Goal: Transaction & Acquisition: Purchase product/service

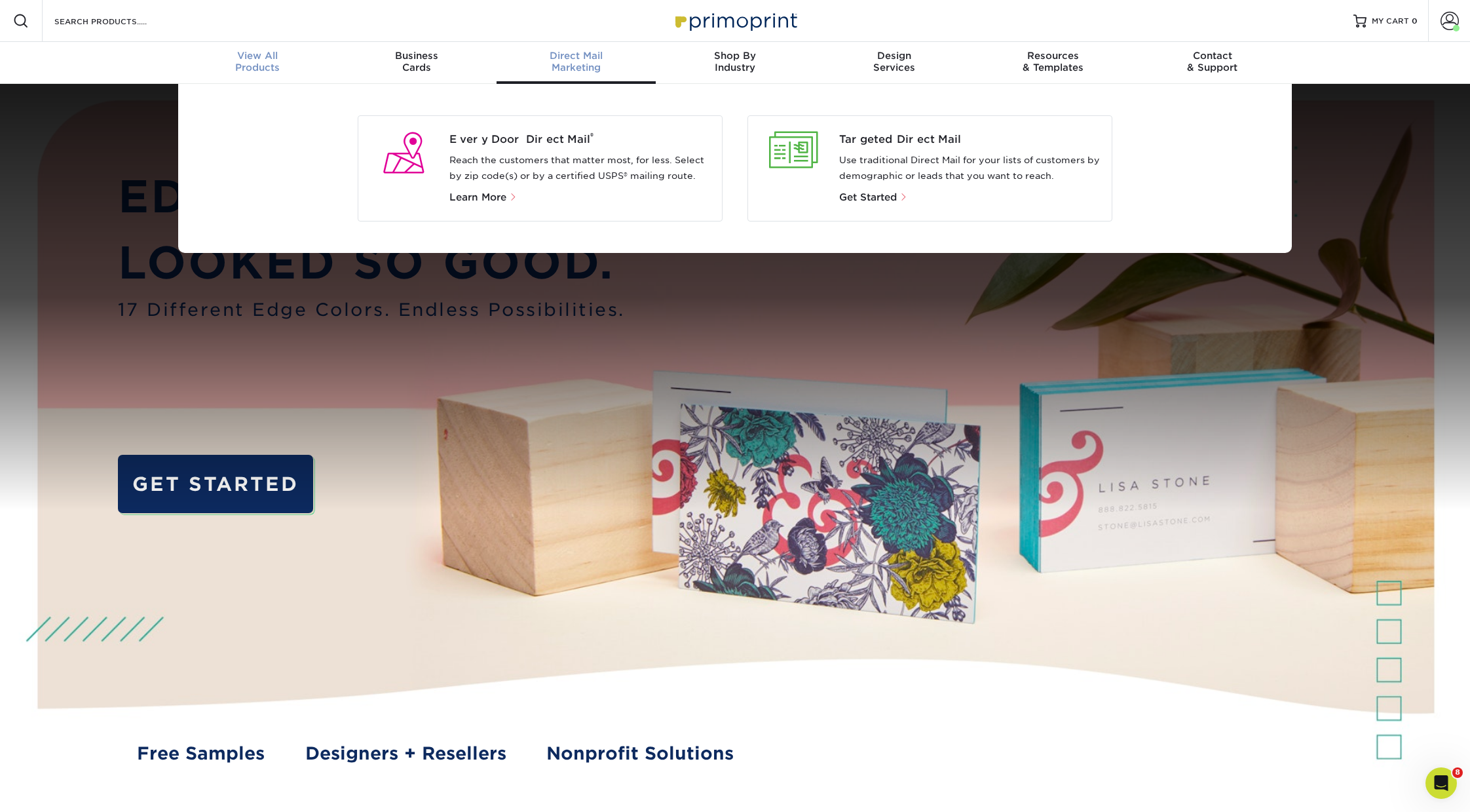
click at [255, 57] on span "View All" at bounding box center [258, 56] width 160 height 12
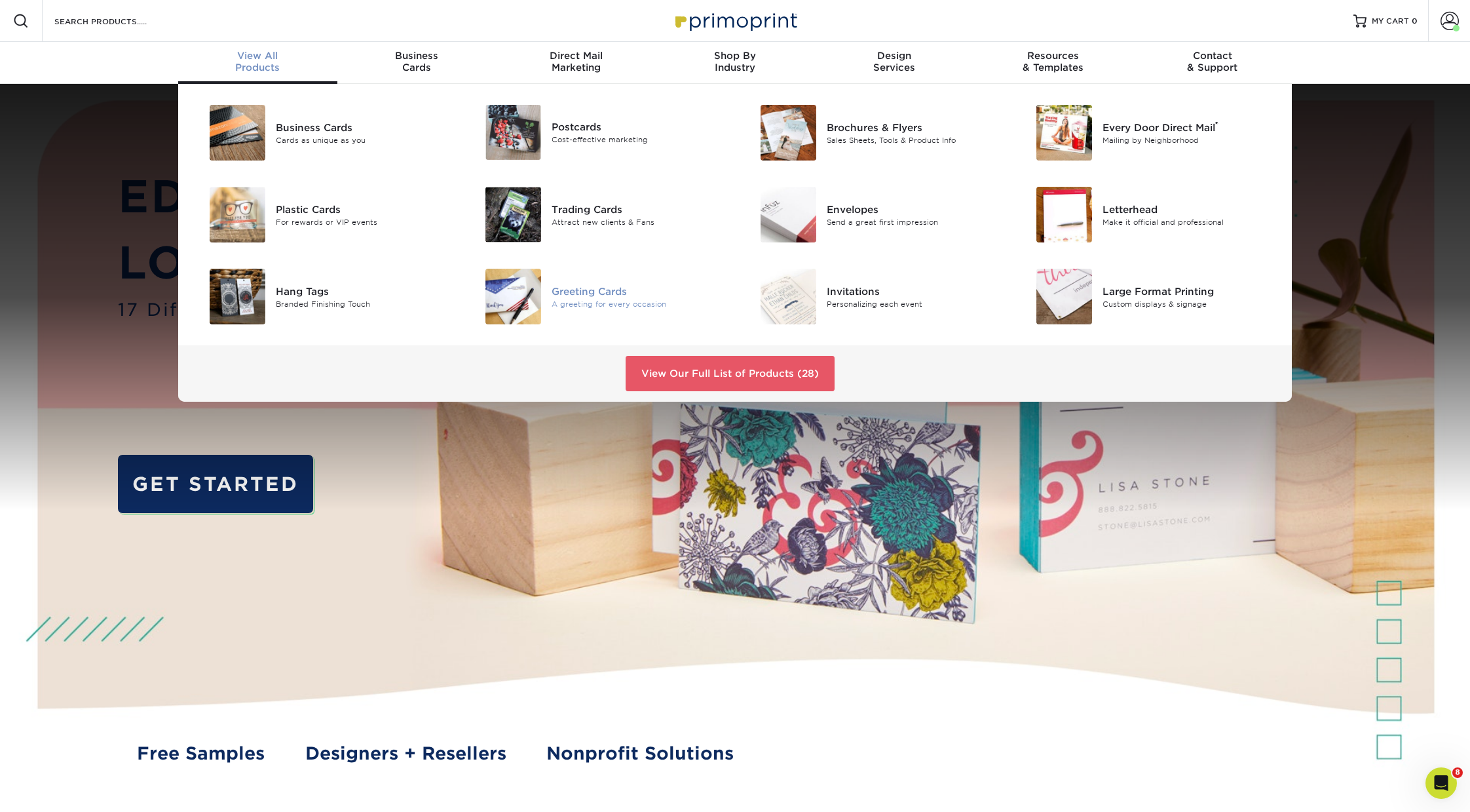
click at [590, 282] on div "Greeting Cards A greeting for every occasion" at bounding box center [643, 296] width 183 height 56
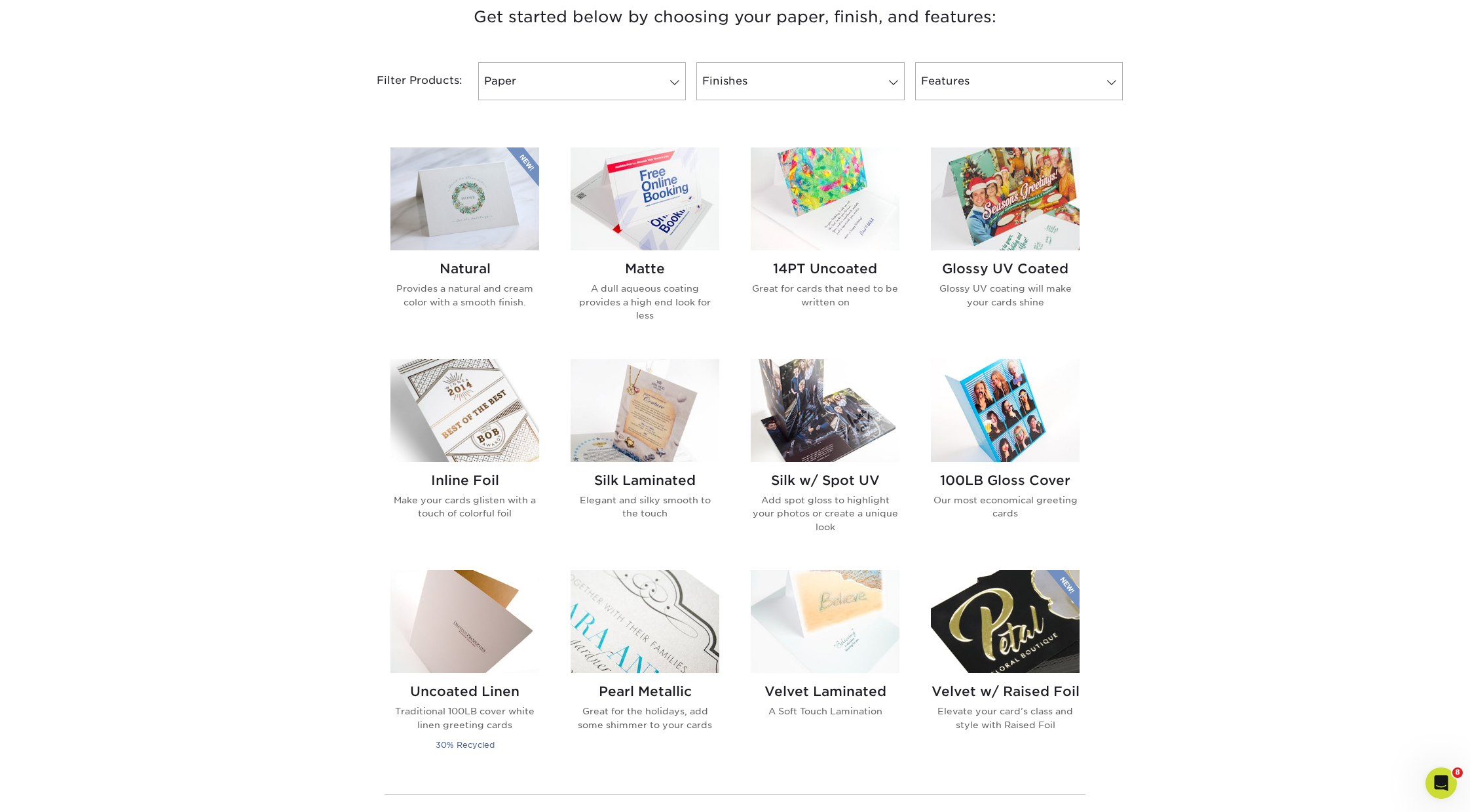
scroll to position [530, 0]
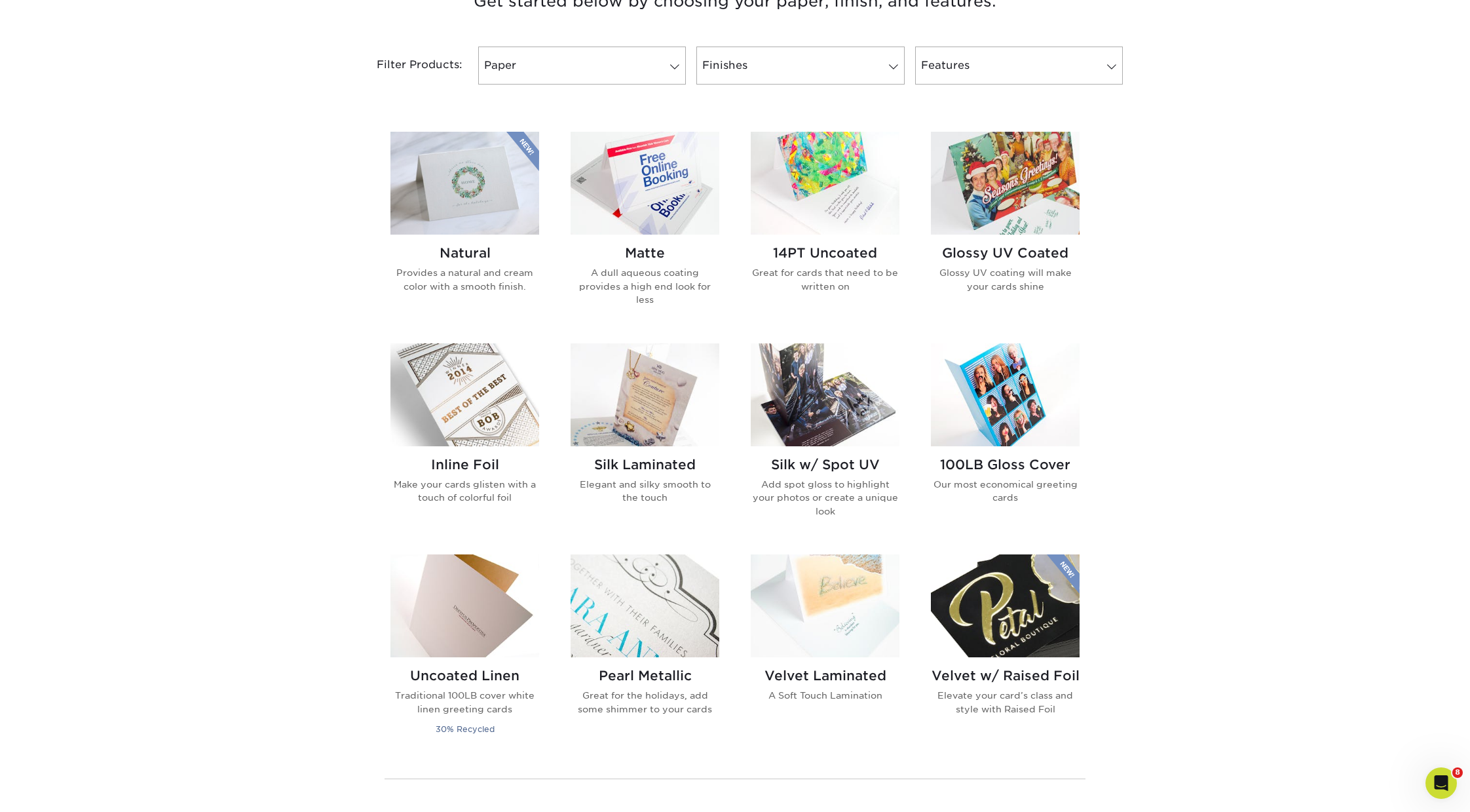
click at [468, 397] on img at bounding box center [465, 394] width 149 height 102
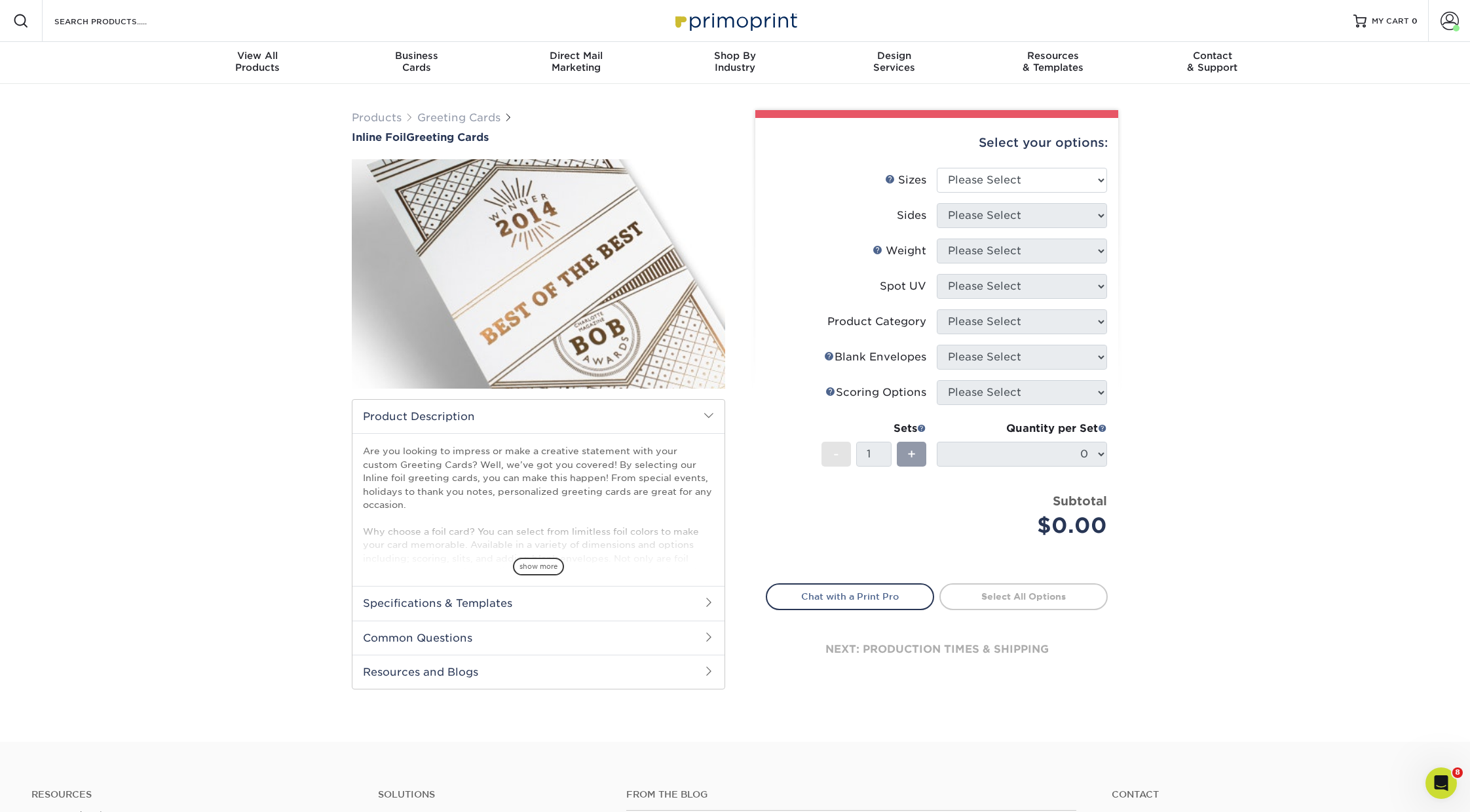
click at [502, 597] on h2 "Specifications & Templates" at bounding box center [539, 603] width 372 height 34
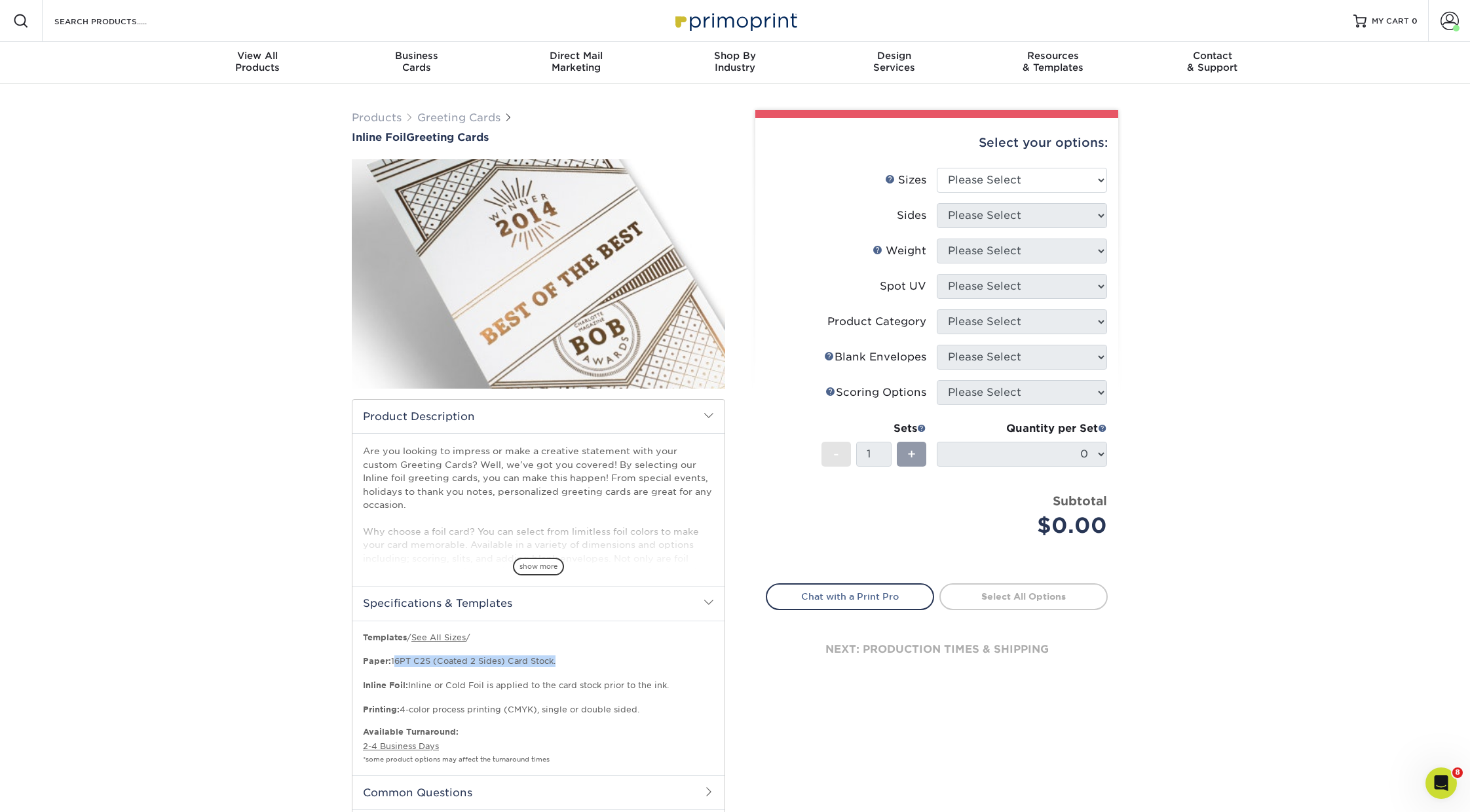
drag, startPoint x: 554, startPoint y: 663, endPoint x: 391, endPoint y: 658, distance: 163.1
click at [391, 658] on p "Templates / See All Sizes / Paper: 16PT C2S (Coated 2 Sides) Card Stock. Inline…" at bounding box center [538, 673] width 351 height 84
copy p "16PT C2S (Coated 2 Sides) Card Stock"
